Goal: Book appointment/travel/reservation

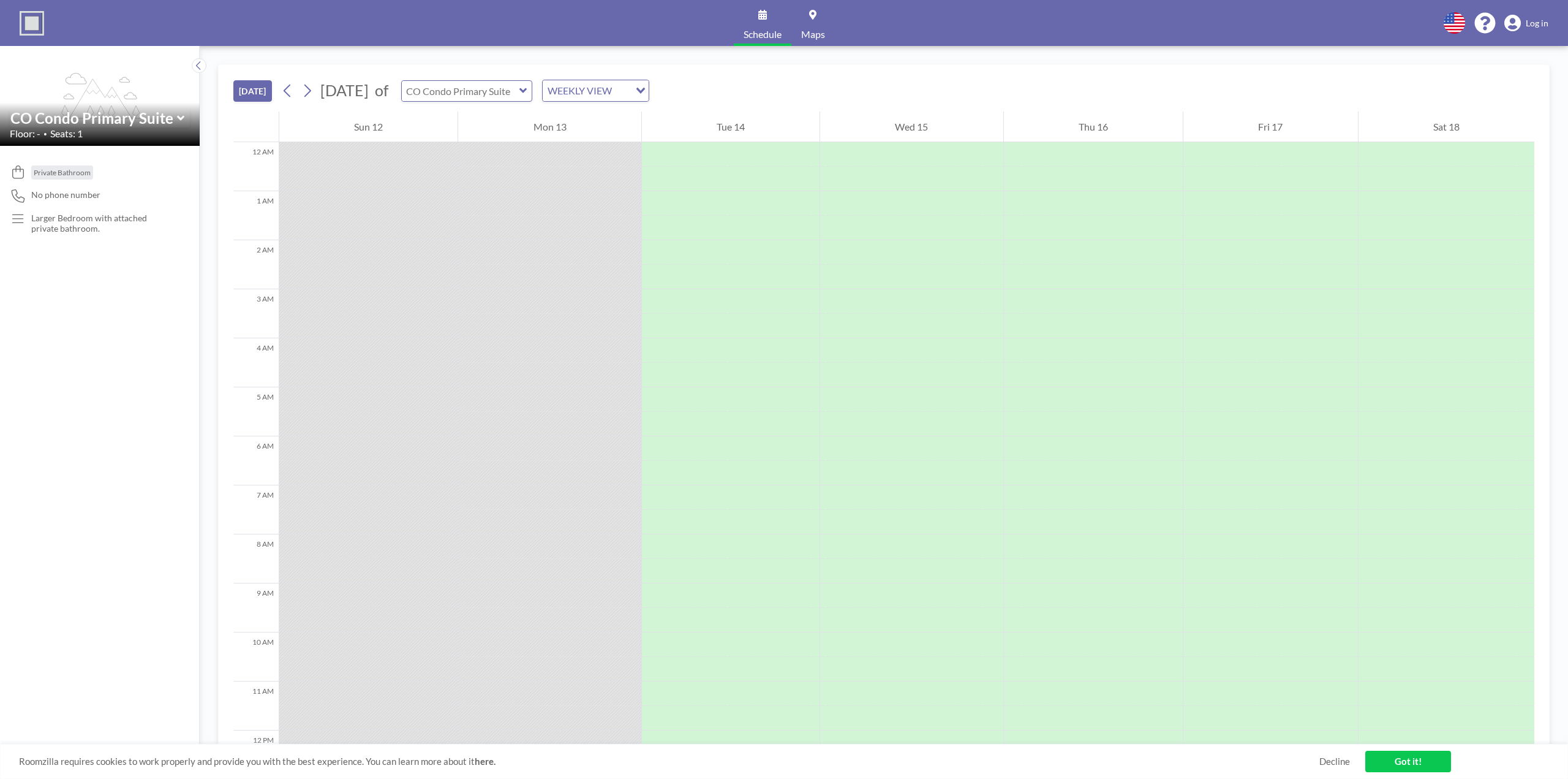
click at [495, 89] on input "text" at bounding box center [460, 91] width 118 height 20
click at [495, 91] on input "text" at bounding box center [460, 91] width 118 height 20
type input "CO Condo Primary Suite"
click at [763, 85] on div "[DATE] [DATE] of [GEOGRAPHIC_DATA] CO Condo CO Condo Bedroom 1 CO Condo Bedroom…" at bounding box center [884, 88] width 1301 height 46
click at [611, 84] on div "WEEKLY VIEW" at bounding box center [586, 89] width 87 height 19
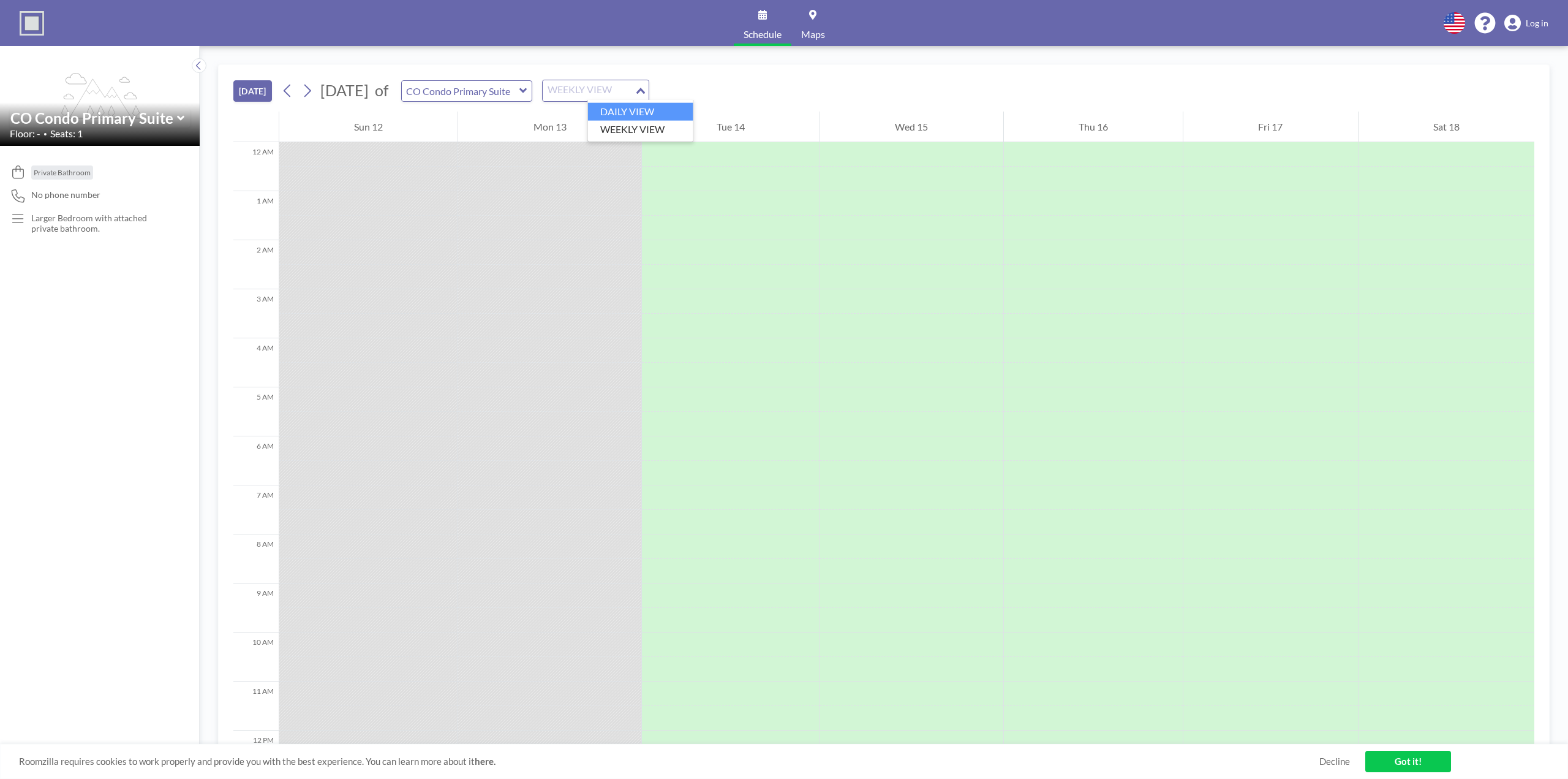
click at [616, 111] on li "DAILY VIEW" at bounding box center [641, 112] width 105 height 18
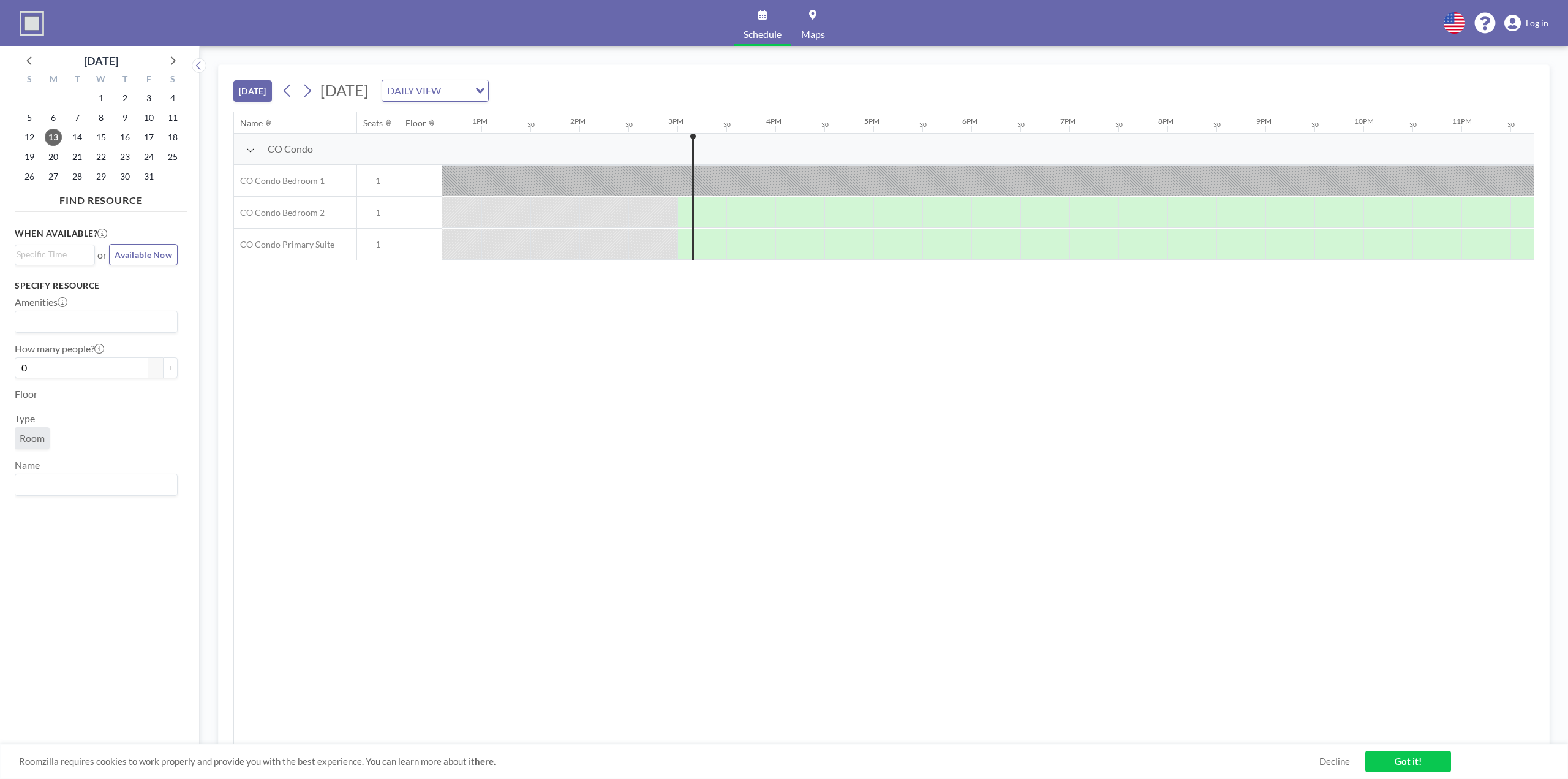
scroll to position [0, 1261]
click at [469, 86] on div "DAILY VIEW" at bounding box center [425, 89] width 87 height 19
click at [543, 125] on li "WEEKLY VIEW" at bounding box center [567, 130] width 105 height 18
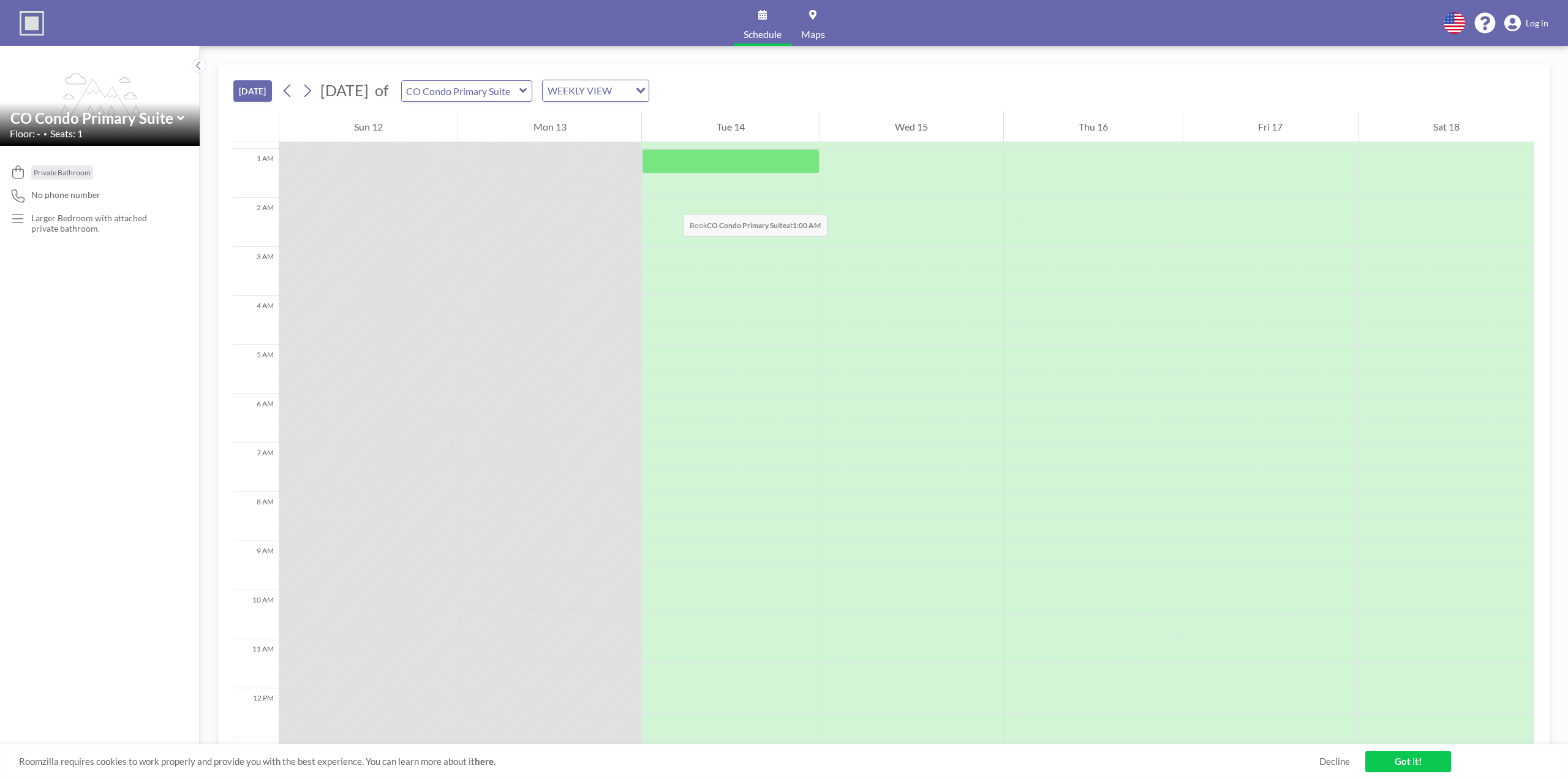
scroll to position [0, 0]
click at [575, 213] on div at bounding box center [549, 203] width 183 height 24
click at [312, 93] on icon at bounding box center [307, 91] width 12 height 19
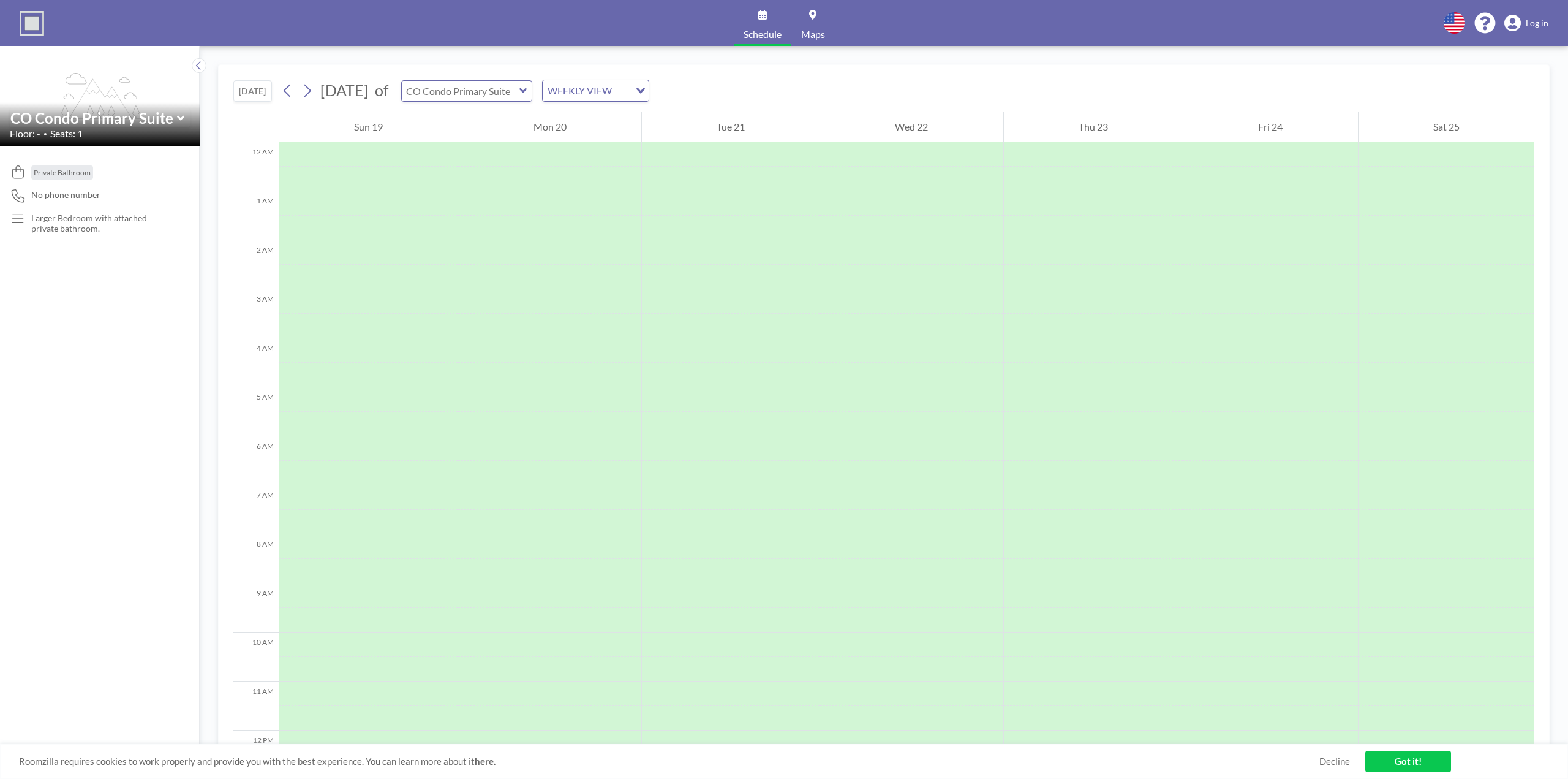
click at [519, 98] on input "text" at bounding box center [460, 91] width 118 height 20
type input "CO Condo Bedroom 2"
click at [501, 95] on input "text" at bounding box center [460, 91] width 118 height 20
type input "CO Condo Bedroom 1"
